Goal: Contribute content: Contribute content

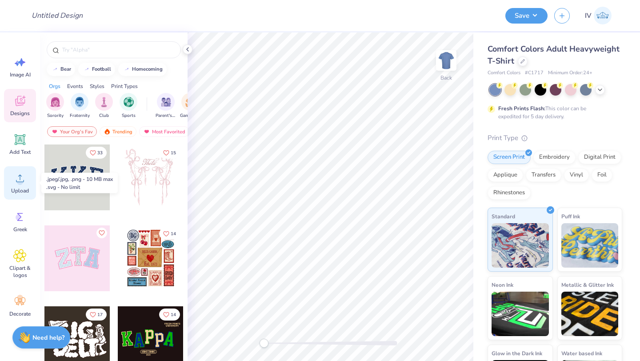
click at [16, 174] on icon at bounding box center [19, 177] width 13 height 13
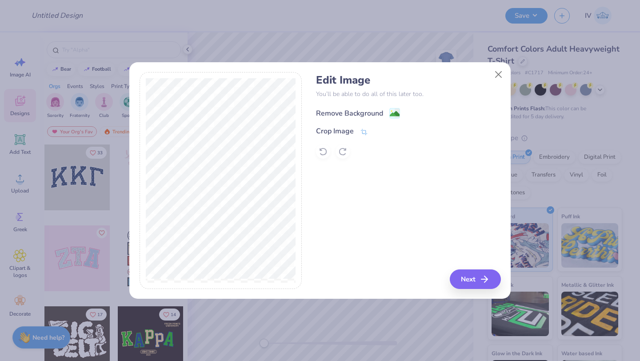
click at [391, 111] on circle at bounding box center [391, 111] width 1 height 1
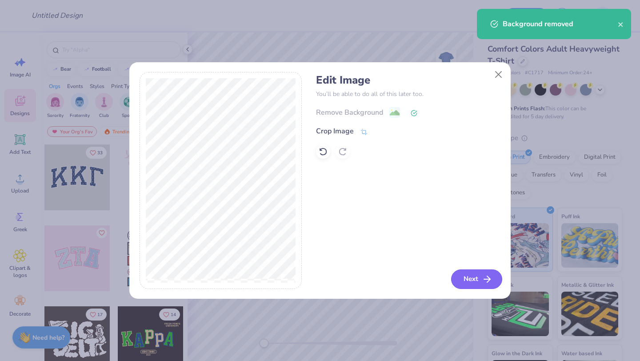
click at [469, 277] on button "Next" at bounding box center [476, 279] width 51 height 20
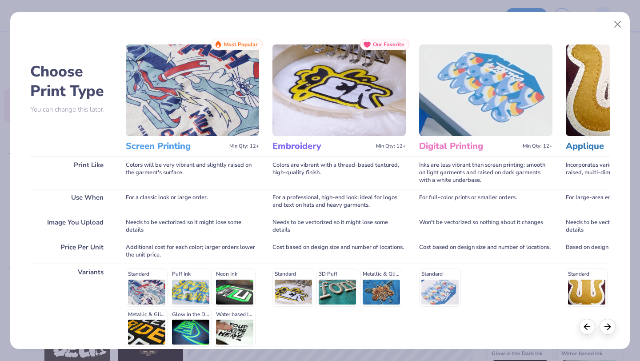
scroll to position [82, 0]
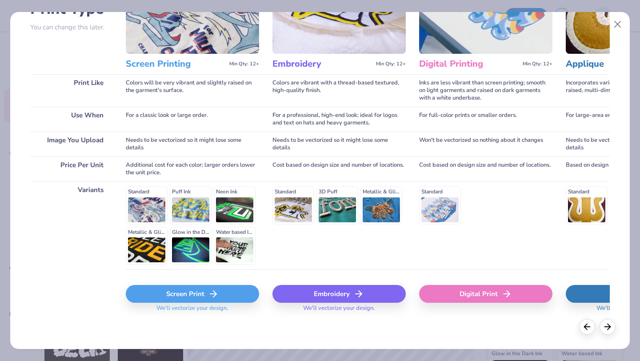
click at [189, 293] on div "Screen Print" at bounding box center [192, 294] width 133 height 18
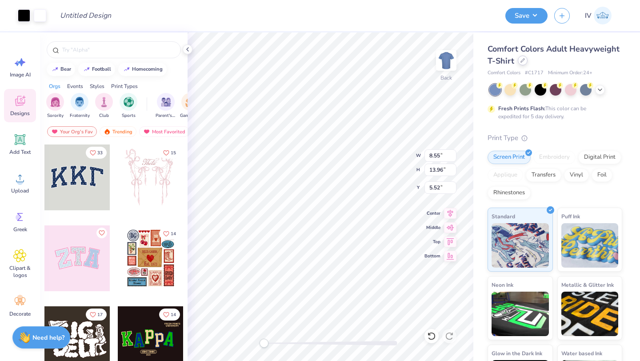
click at [524, 62] on div at bounding box center [522, 61] width 10 height 10
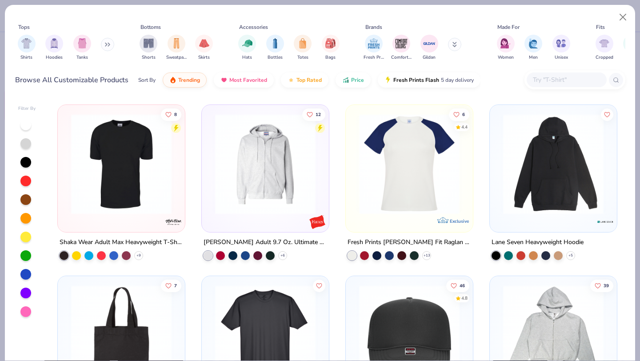
scroll to position [3606, 0]
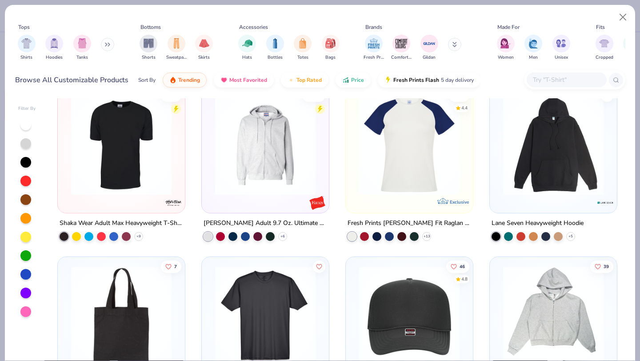
click at [550, 82] on input "text" at bounding box center [566, 80] width 68 height 10
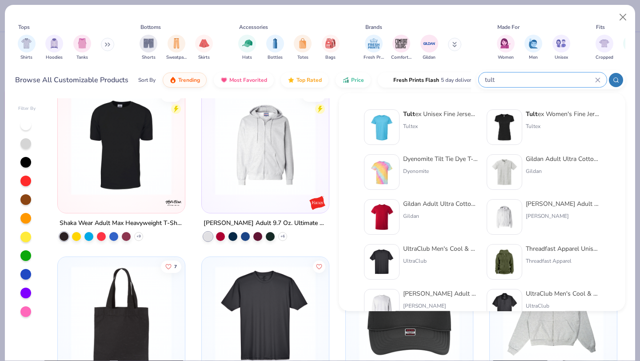
type input "tult"
click at [381, 125] on img at bounding box center [382, 127] width 28 height 28
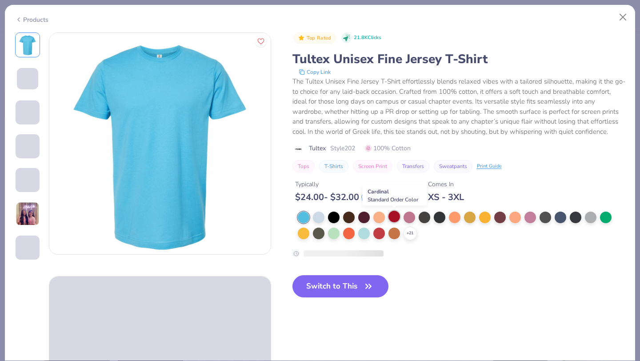
click at [394, 219] on div at bounding box center [394, 217] width 12 height 12
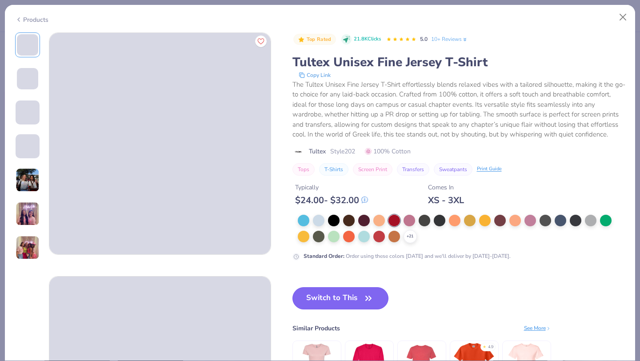
click at [331, 298] on button "Switch to This" at bounding box center [340, 298] width 96 height 22
type input "9.16"
type input "14.96"
type input "4.52"
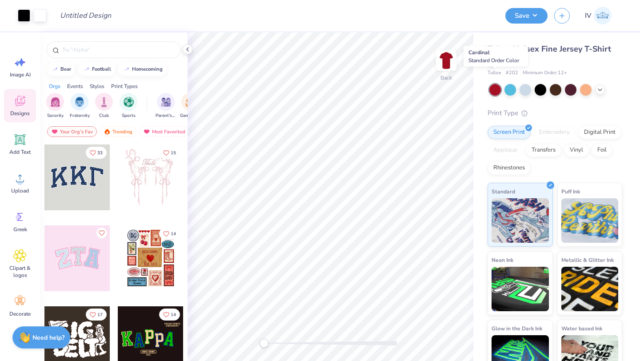
click at [494, 84] on div at bounding box center [495, 90] width 12 height 12
click at [448, 211] on icon at bounding box center [450, 212] width 6 height 8
click at [444, 61] on img at bounding box center [446, 61] width 36 height 36
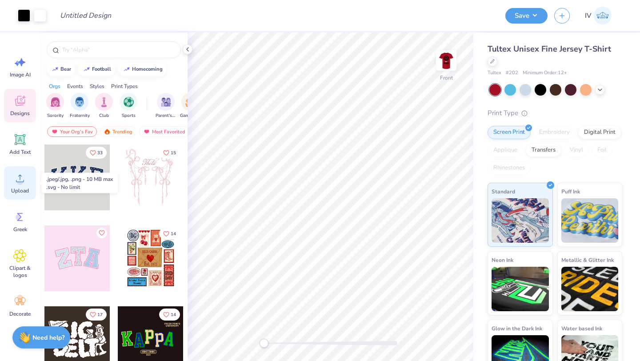
click at [17, 177] on icon at bounding box center [19, 177] width 13 height 13
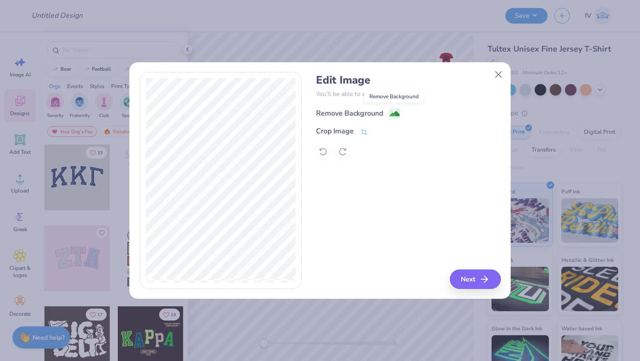
click at [395, 114] on image at bounding box center [394, 114] width 10 height 10
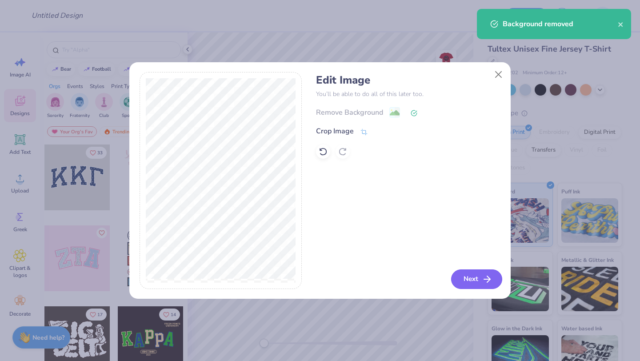
click at [482, 277] on icon "button" at bounding box center [486, 279] width 11 height 11
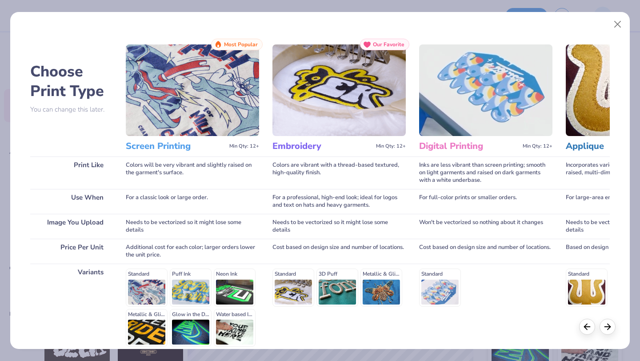
scroll to position [82, 0]
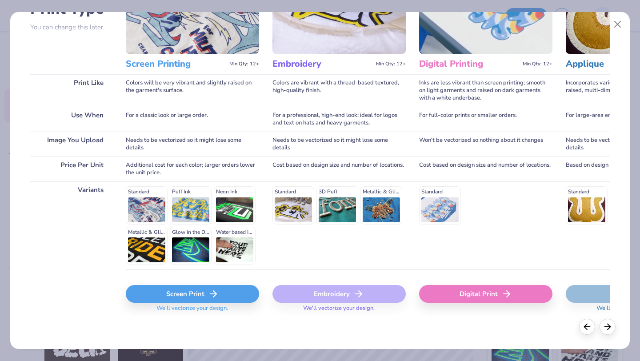
click at [185, 296] on div "Screen Print" at bounding box center [192, 294] width 133 height 18
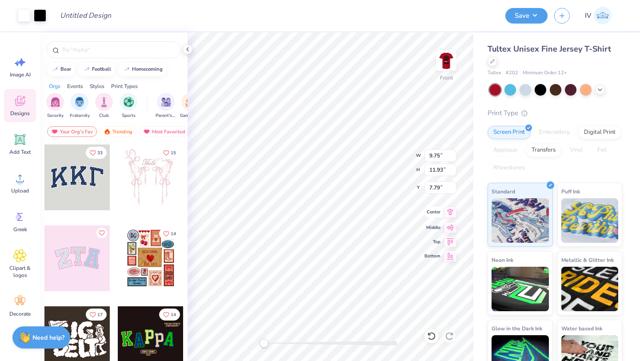
click at [449, 209] on icon at bounding box center [450, 212] width 6 height 8
click at [531, 18] on button "Save" at bounding box center [526, 15] width 42 height 16
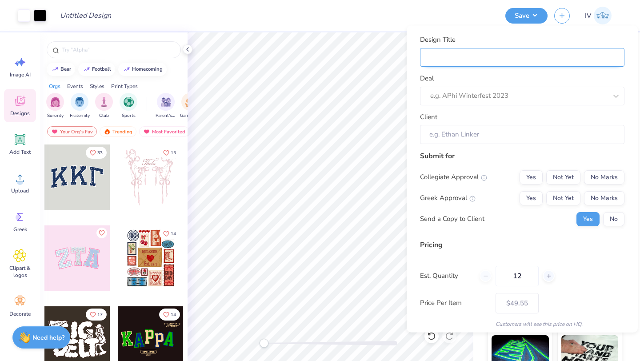
click at [449, 61] on input "Design Title" at bounding box center [522, 57] width 204 height 19
type input "M"
type input "Me"
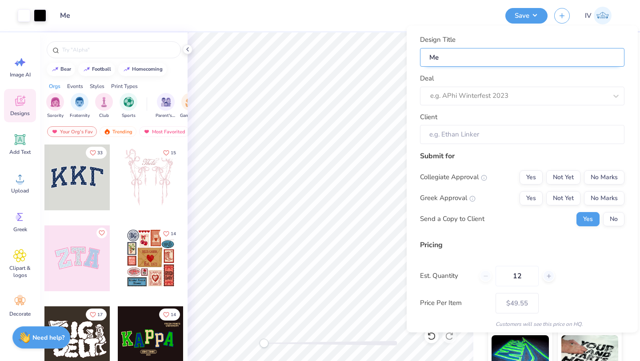
type input "Mer"
type input "Merc"
type input "Merch"
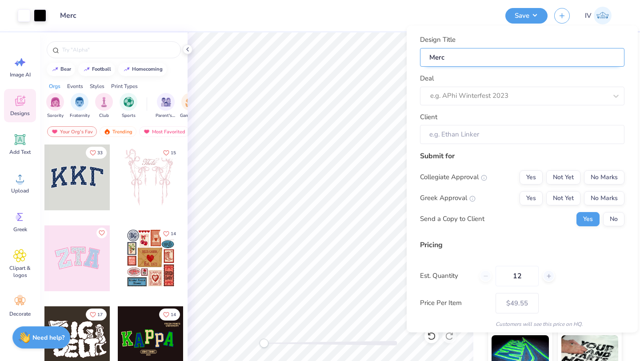
type input "Merch"
type input "Merch f"
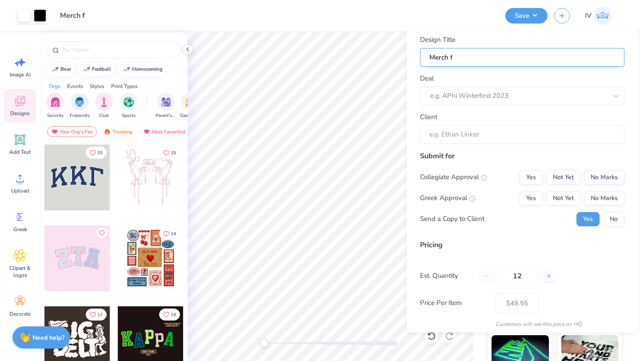
type input "Merch fo"
type input "Merch for"
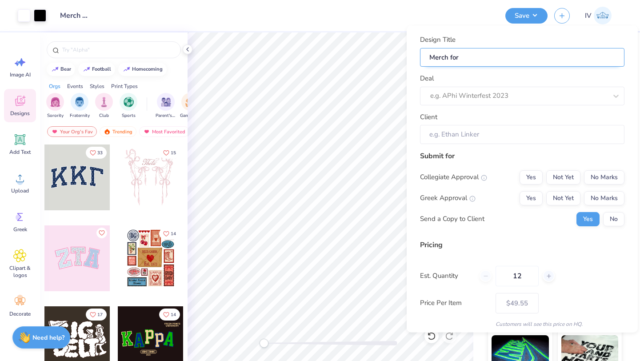
type input "Merch for"
paste input "Raw Dog Food and Company"
type input "Merch for Raw Dog Food and Company"
type input "Merch for Raw Dog Food and Company!"
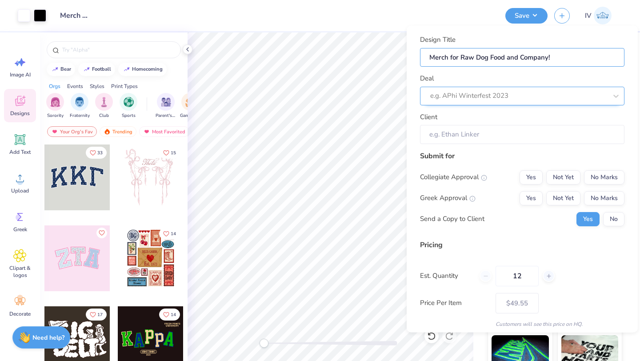
type input "Merch for Raw Dog Food and Company!"
click at [466, 93] on div at bounding box center [518, 96] width 177 height 12
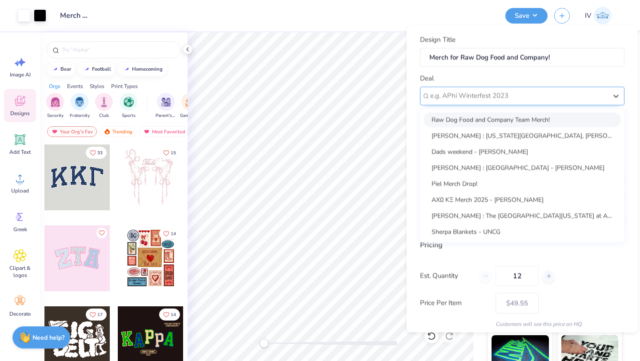
paste input "Raw Dog Food and Company"
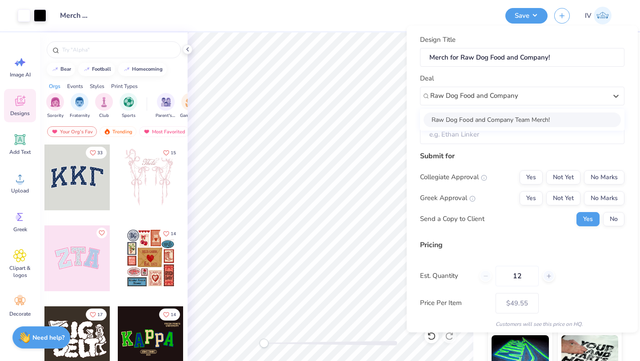
click at [483, 119] on div "Raw Dog Food and Company Team Merch!" at bounding box center [521, 119] width 197 height 15
type input "Raw Dog Food and Company"
type input "[PERSON_NAME]"
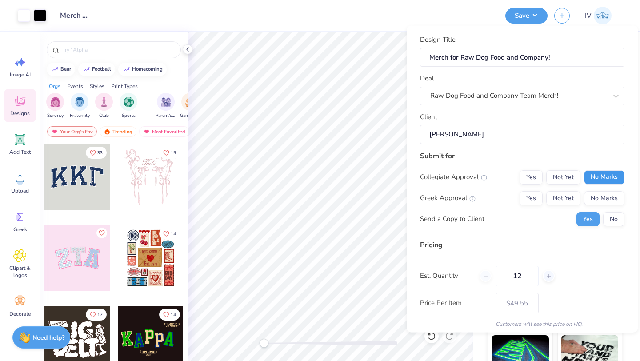
click at [606, 178] on button "No Marks" at bounding box center [604, 177] width 40 height 14
click at [602, 194] on button "No Marks" at bounding box center [604, 198] width 40 height 14
type input "– –"
click at [611, 218] on button "No" at bounding box center [613, 218] width 21 height 14
click at [526, 275] on input "12" at bounding box center [516, 275] width 43 height 20
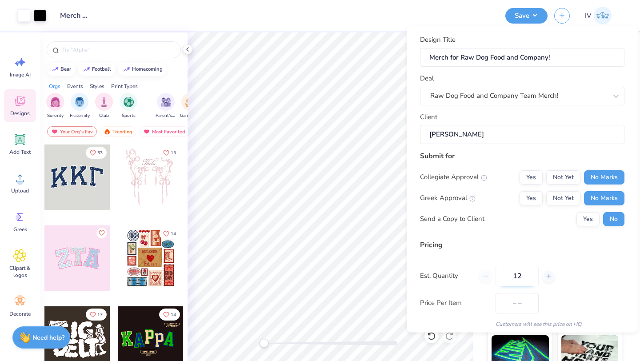
type input "1"
type input "$49.55"
type input "50"
type input "$26.69"
type input "50"
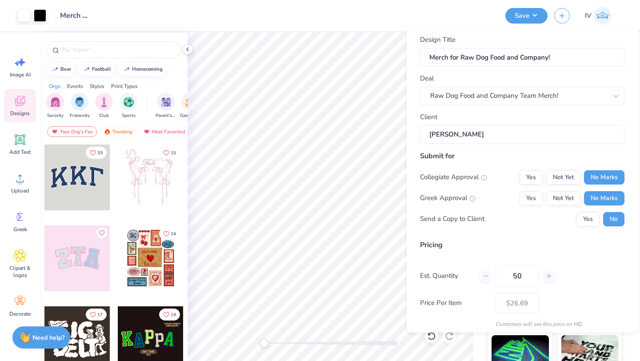
click at [597, 263] on div "Pricing Est. Quantity 50 Price Per Item $26.69 Customers will see this price on…" at bounding box center [522, 283] width 204 height 88
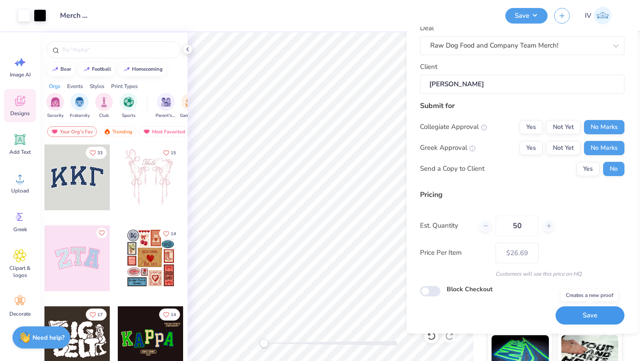
click at [585, 318] on button "Save" at bounding box center [589, 315] width 69 height 18
type input "$26.69"
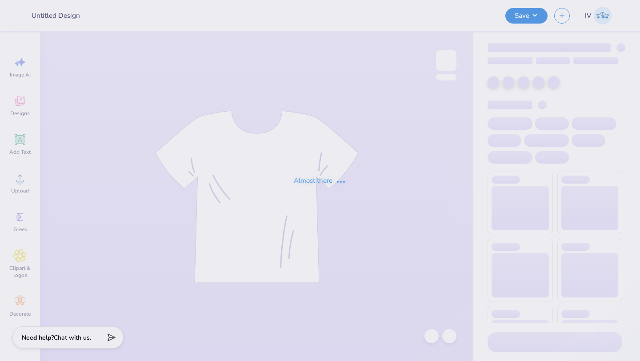
type input "Merch for Raw Dog Food and Company!"
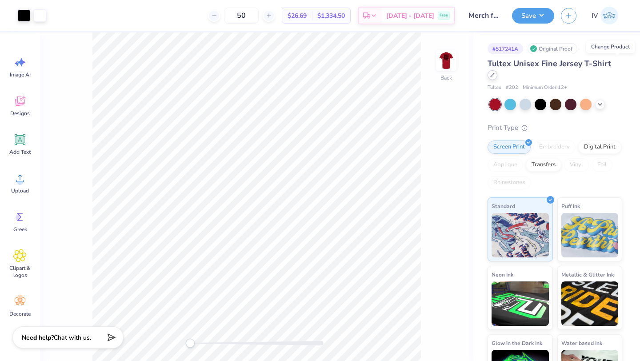
click at [497, 70] on div at bounding box center [492, 75] width 10 height 10
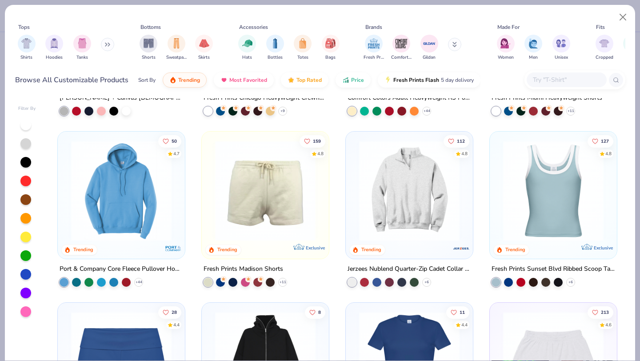
scroll to position [670, 0]
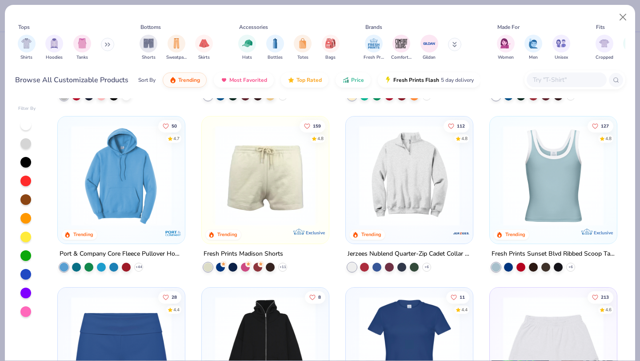
click at [144, 180] on img at bounding box center [121, 175] width 109 height 100
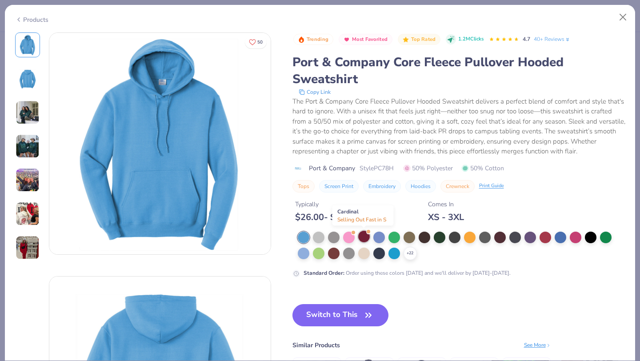
click at [362, 237] on div at bounding box center [364, 236] width 12 height 12
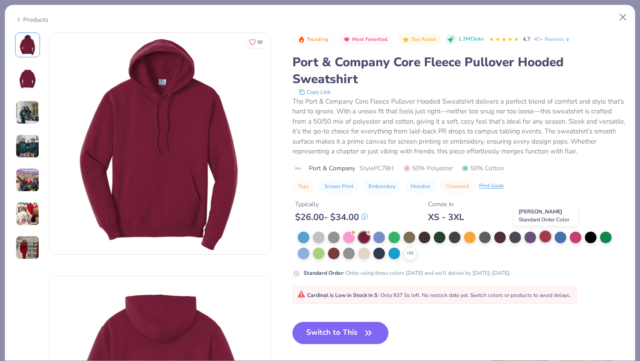
click at [543, 238] on div at bounding box center [545, 236] width 12 height 12
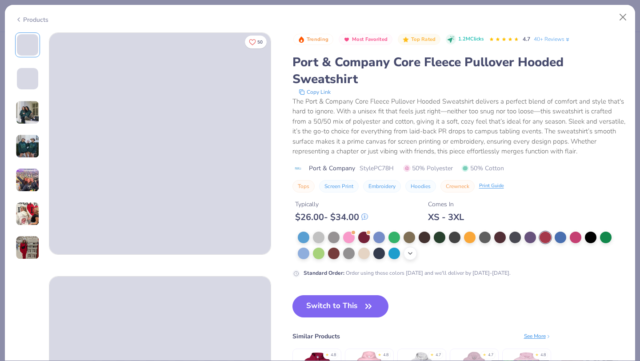
click at [411, 253] on icon at bounding box center [409, 253] width 7 height 7
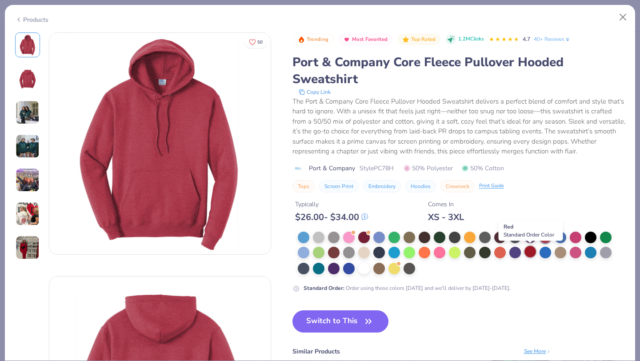
click at [531, 253] on div at bounding box center [530, 252] width 12 height 12
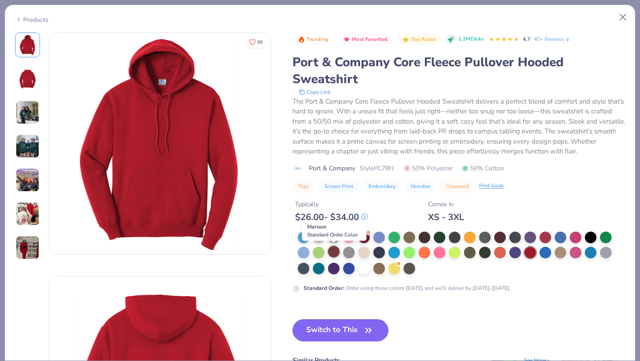
click at [331, 252] on div at bounding box center [334, 252] width 12 height 12
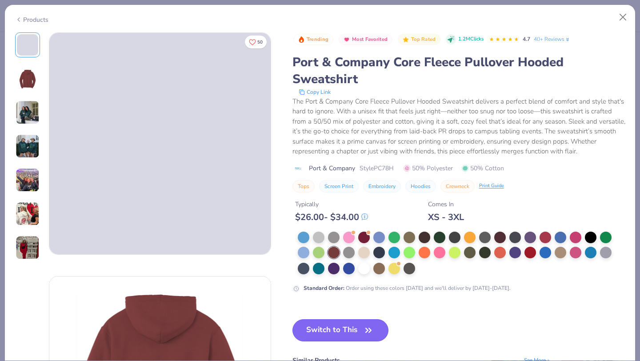
click at [331, 330] on button "Switch to This" at bounding box center [340, 330] width 96 height 22
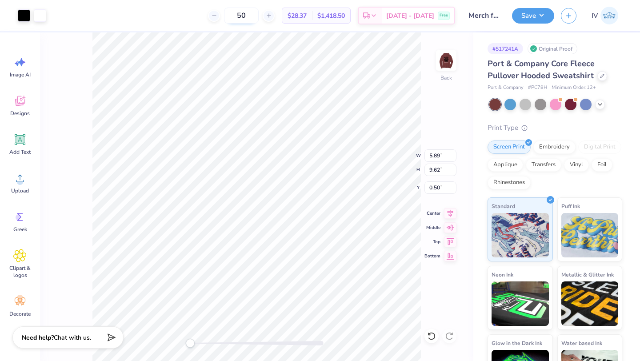
type input "5.89"
type input "9.62"
click at [448, 215] on icon at bounding box center [450, 212] width 12 height 11
click at [451, 65] on img at bounding box center [446, 61] width 36 height 36
click at [433, 67] on div "Front W 9.75 9.75 " H 11.93 11.93 " Y 6.00 6.00 " Center Middle Top Bottom" at bounding box center [256, 196] width 433 height 328
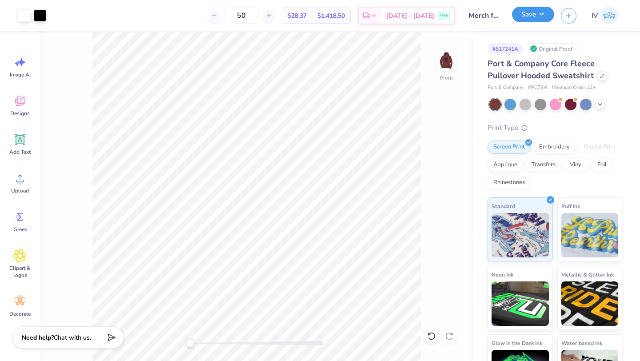
click at [533, 18] on button "Save" at bounding box center [533, 15] width 42 height 16
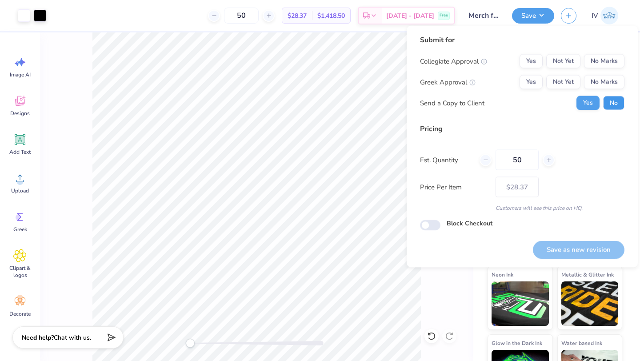
click at [616, 97] on button "No" at bounding box center [613, 103] width 21 height 14
click at [599, 62] on button "No Marks" at bounding box center [604, 61] width 40 height 14
click at [597, 81] on button "No Marks" at bounding box center [604, 82] width 40 height 14
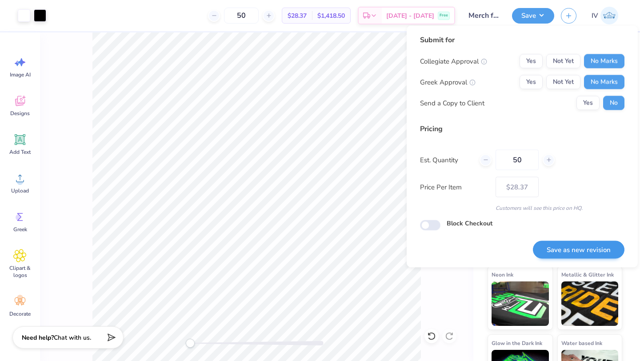
click at [563, 246] on button "Save as new revision" at bounding box center [578, 249] width 91 height 18
type input "$28.37"
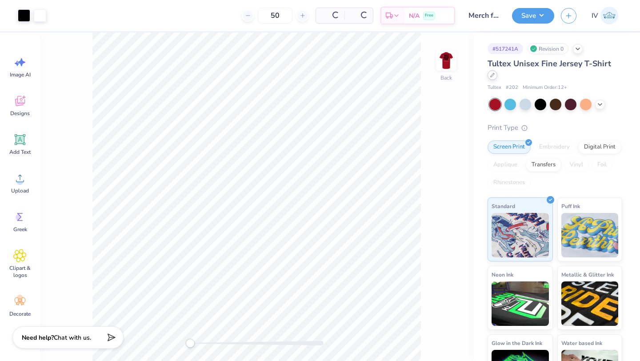
click at [497, 70] on div at bounding box center [492, 75] width 10 height 10
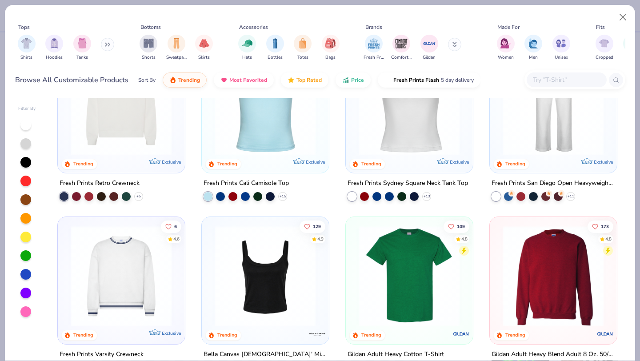
scroll to position [342, 0]
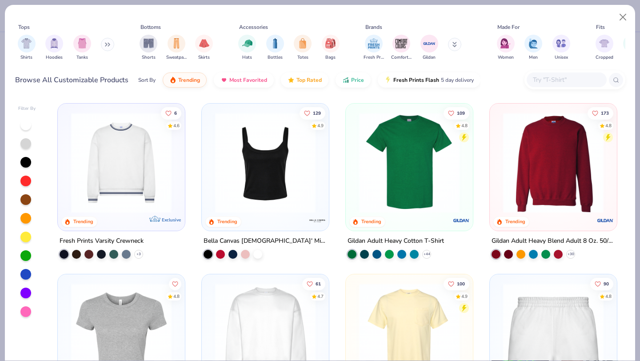
click at [530, 175] on img at bounding box center [552, 162] width 109 height 100
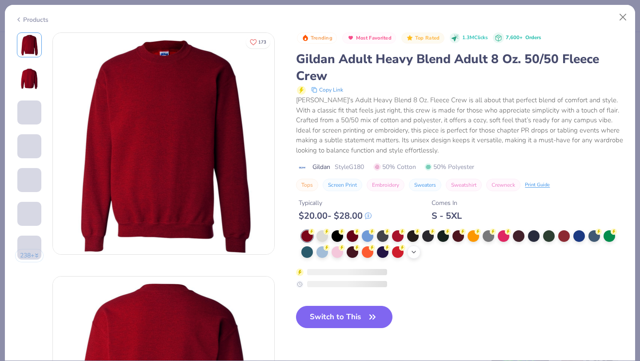
click at [418, 247] on div "+ 8" at bounding box center [413, 251] width 13 height 13
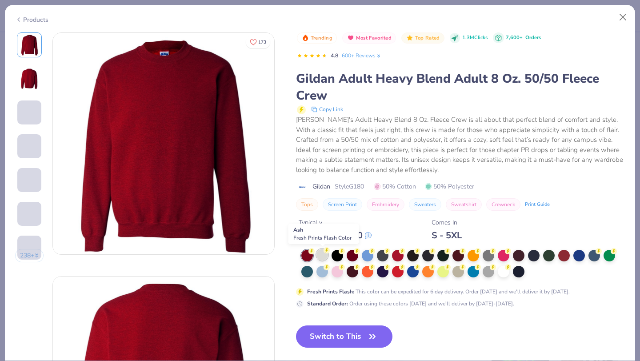
click at [318, 255] on div at bounding box center [322, 255] width 12 height 12
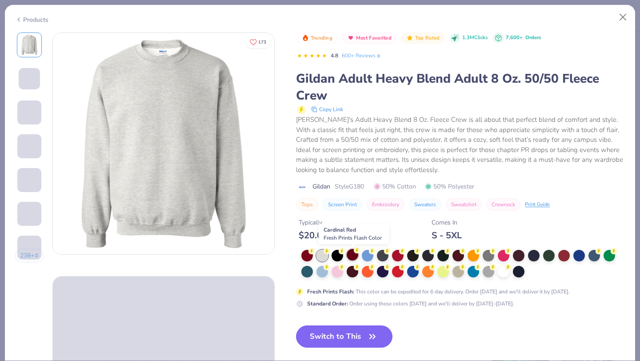
click at [350, 256] on div at bounding box center [352, 255] width 12 height 12
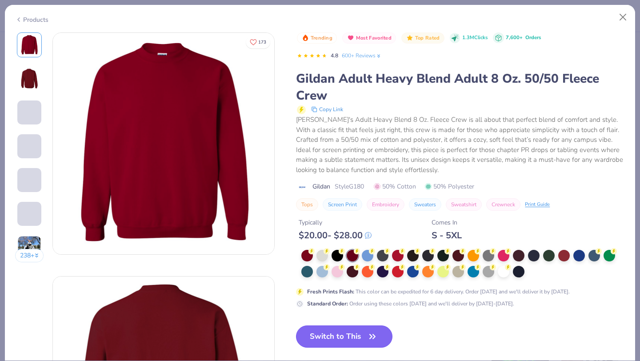
click at [342, 334] on button "Switch to This" at bounding box center [344, 336] width 96 height 22
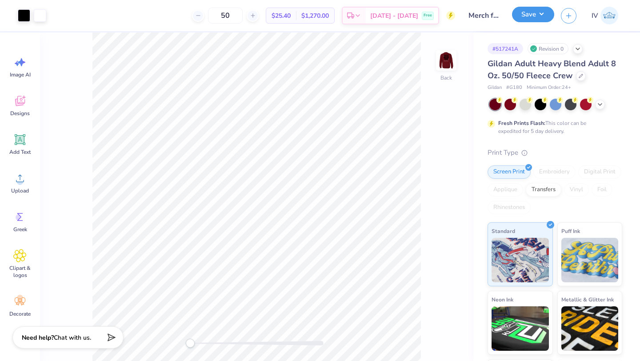
click at [537, 16] on button "Save" at bounding box center [533, 15] width 42 height 16
click at [445, 60] on img at bounding box center [446, 61] width 36 height 36
click at [533, 16] on button "Save" at bounding box center [533, 15] width 42 height 16
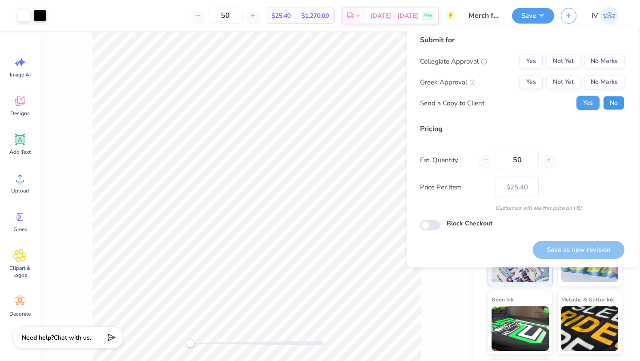
click at [618, 98] on button "No" at bounding box center [613, 103] width 21 height 14
click at [604, 64] on button "No Marks" at bounding box center [604, 61] width 40 height 14
click at [600, 85] on button "No Marks" at bounding box center [604, 82] width 40 height 14
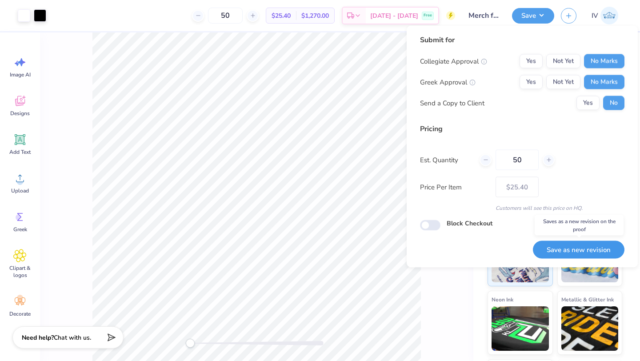
click at [563, 248] on button "Save as new revision" at bounding box center [578, 249] width 91 height 18
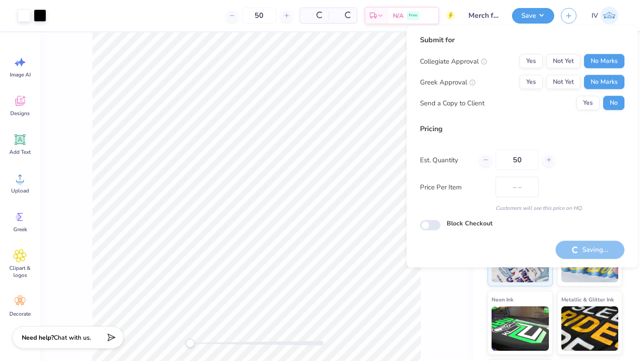
type input "$25.40"
